Goal: Understand process/instructions

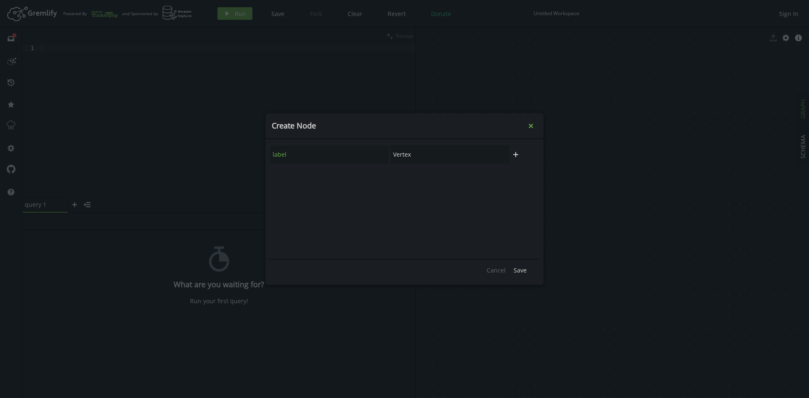
click at [525, 126] on button "small-cross" at bounding box center [530, 126] width 13 height 13
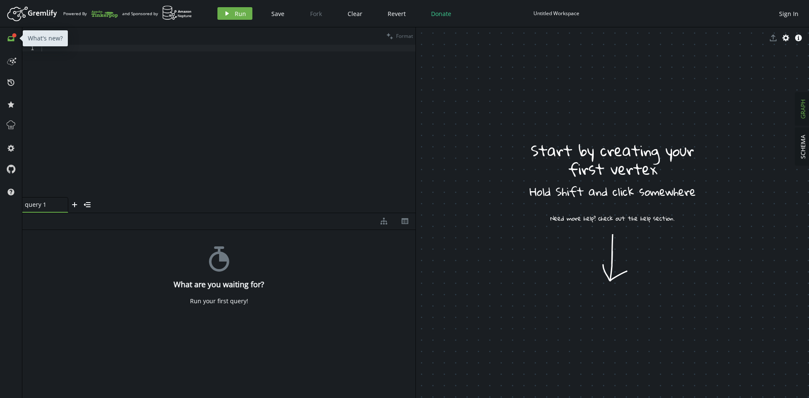
click at [13, 37] on icon at bounding box center [14, 35] width 4 height 4
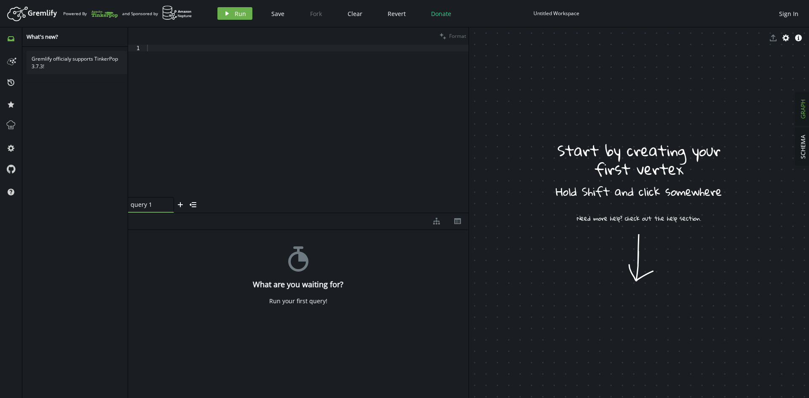
click at [56, 67] on div "Gremlify officialy supports TinkerPop 3.7.3!" at bounding box center [77, 62] width 100 height 23
click at [15, 60] on icon at bounding box center [10, 59] width 13 height 13
click at [12, 129] on icon at bounding box center [11, 125] width 8 height 8
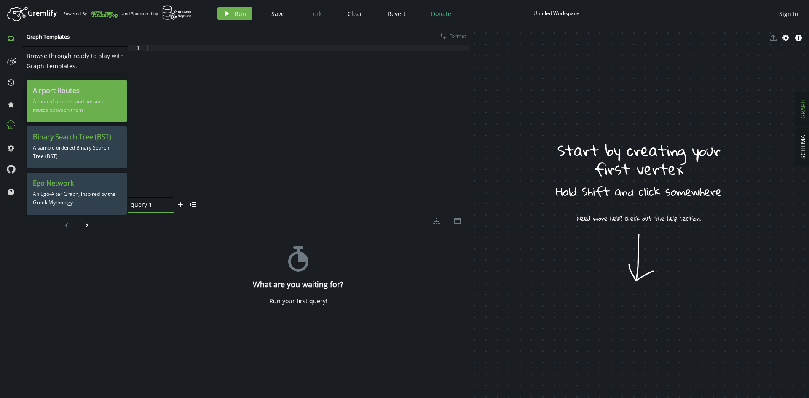
click at [83, 96] on p "A map of airports and possible routes between them" at bounding box center [77, 105] width 88 height 21
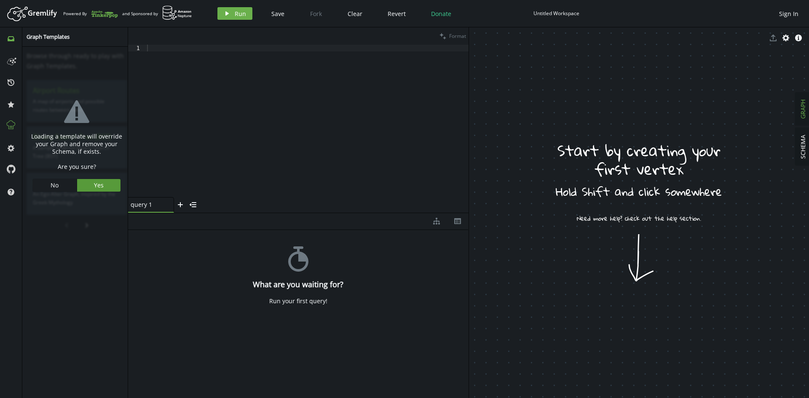
click at [89, 183] on button "Yes" at bounding box center [99, 185] width 44 height 13
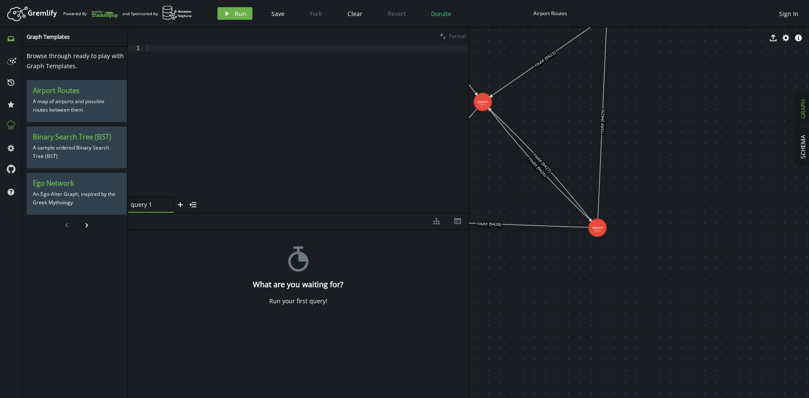
drag, startPoint x: 558, startPoint y: 105, endPoint x: 671, endPoint y: 279, distance: 207.1
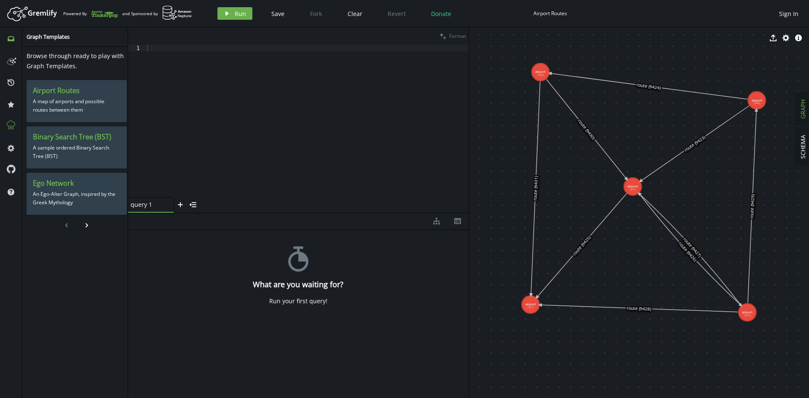
drag, startPoint x: 682, startPoint y: 158, endPoint x: 775, endPoint y: 196, distance: 100.7
click at [195, 206] on icon "menu-closed" at bounding box center [193, 204] width 7 height 7
click at [134, 206] on icon "button" at bounding box center [134, 205] width 7 height 5
click at [184, 13] on img at bounding box center [177, 12] width 30 height 15
